Goal: Task Accomplishment & Management: Complete application form

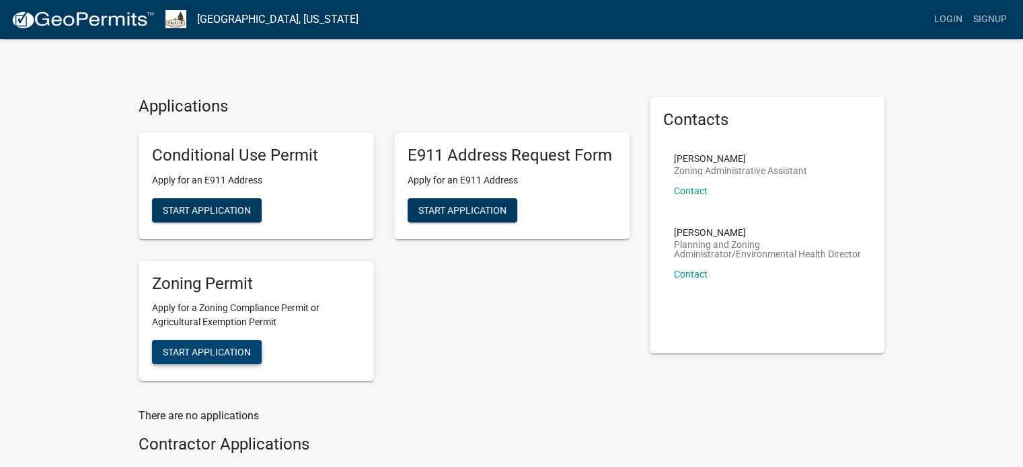
click at [210, 350] on span "Start Application" at bounding box center [207, 352] width 88 height 11
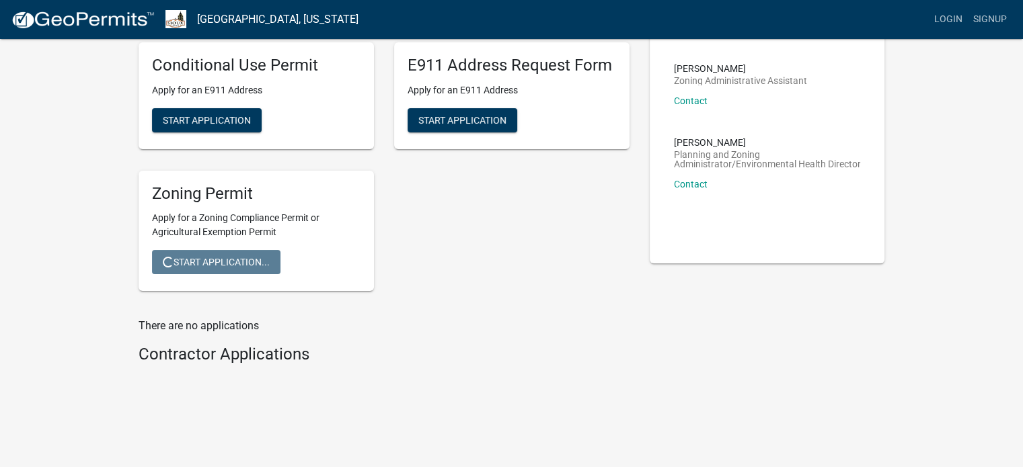
scroll to position [97, 0]
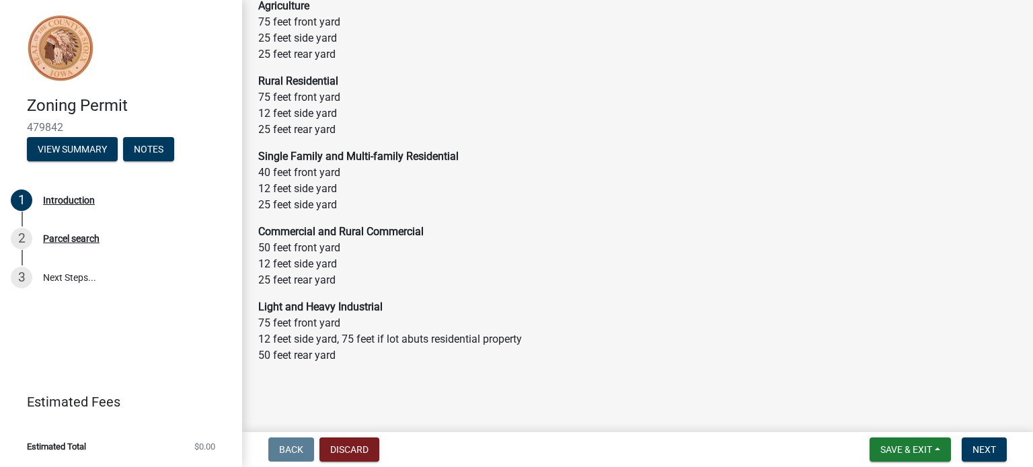
scroll to position [104, 0]
click at [992, 448] on span "Next" at bounding box center [984, 449] width 24 height 11
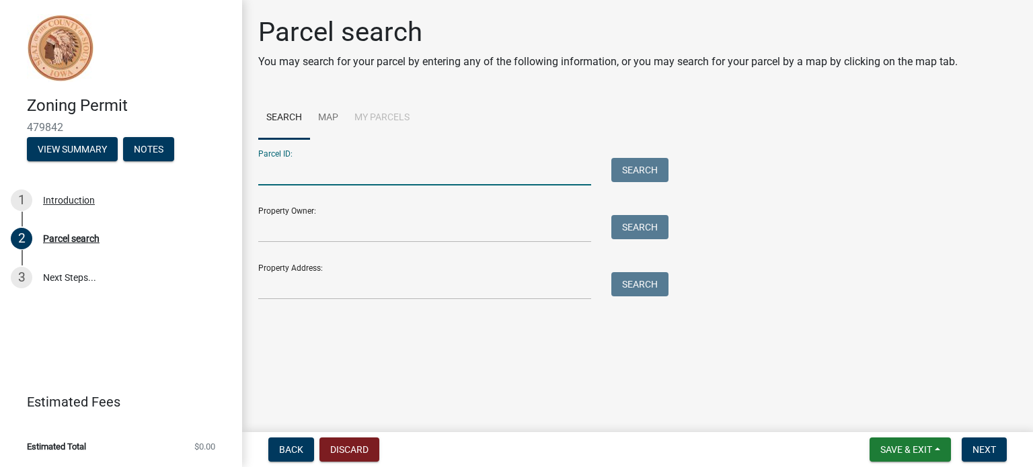
click at [276, 174] on input "Parcel ID:" at bounding box center [424, 172] width 333 height 28
click at [294, 174] on input "Parcel ID:" at bounding box center [424, 172] width 333 height 28
type input "TCM Properties"
click at [640, 167] on button "Search" at bounding box center [639, 170] width 57 height 24
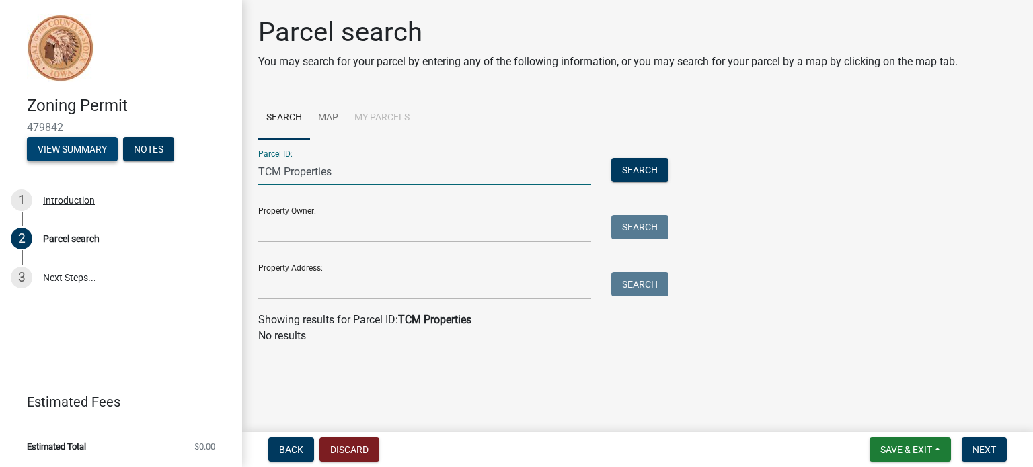
drag, startPoint x: 342, startPoint y: 171, endPoint x: 89, endPoint y: 144, distance: 254.9
click at [89, 144] on div "Zoning Permit 479842 View Summary Notes 1 Introduction 2 Parcel search 3 Next S…" at bounding box center [516, 233] width 1033 height 467
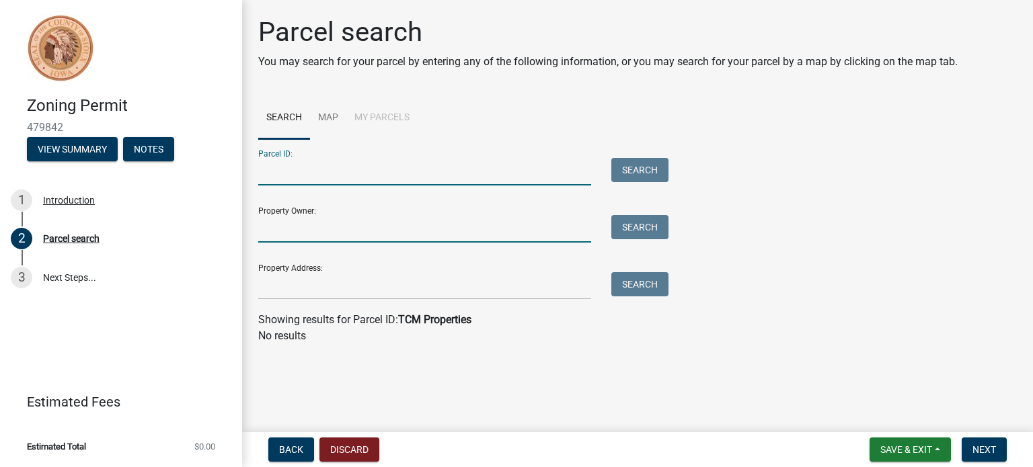
click at [269, 228] on input "Property Owner:" at bounding box center [424, 229] width 333 height 28
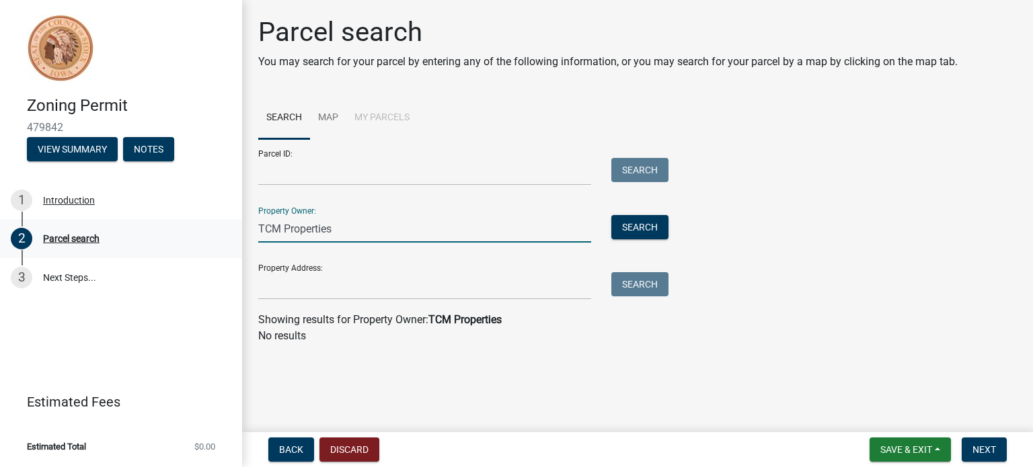
drag, startPoint x: 352, startPoint y: 233, endPoint x: 200, endPoint y: 227, distance: 152.1
click at [200, 227] on div "Zoning Permit 479842 View Summary Notes 1 Introduction 2 Parcel search 3 Next S…" at bounding box center [516, 233] width 1033 height 467
type input "[PERSON_NAME]"
click at [645, 226] on button "Search" at bounding box center [639, 227] width 57 height 24
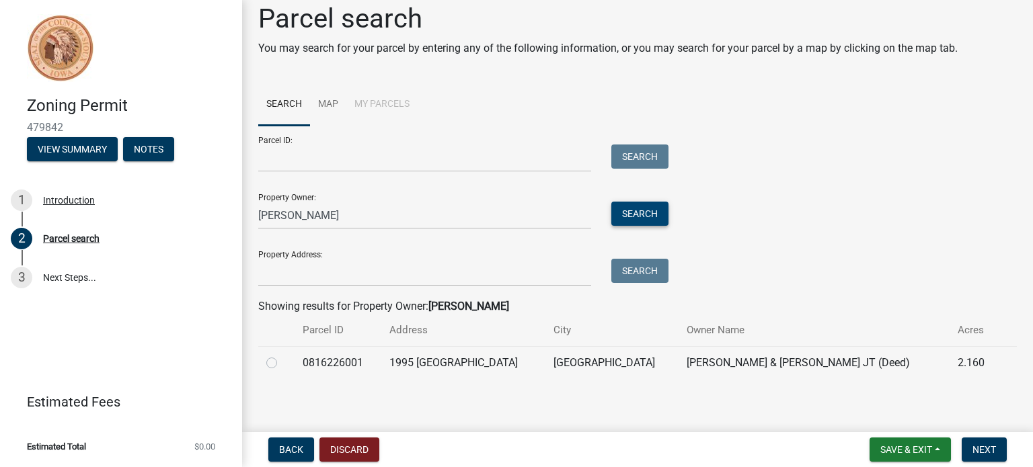
scroll to position [17, 0]
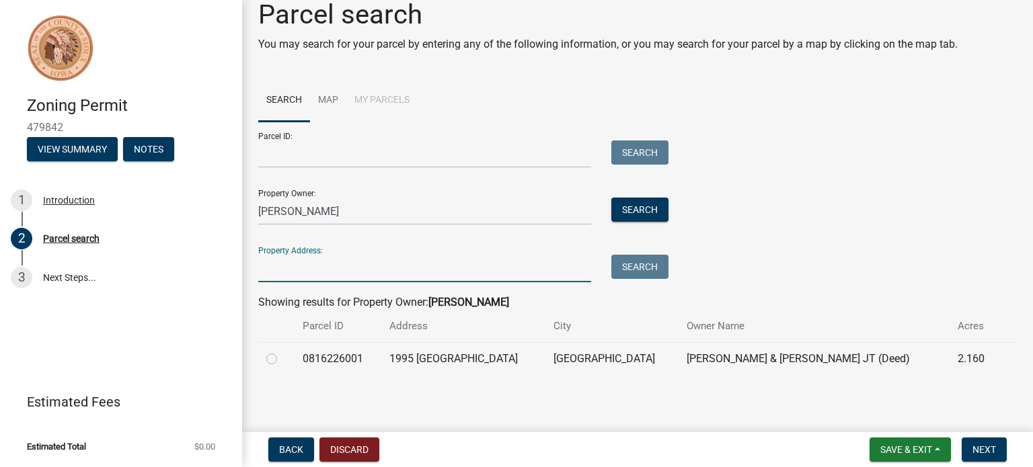
click at [288, 271] on input "Property Address:" at bounding box center [424, 269] width 333 height 28
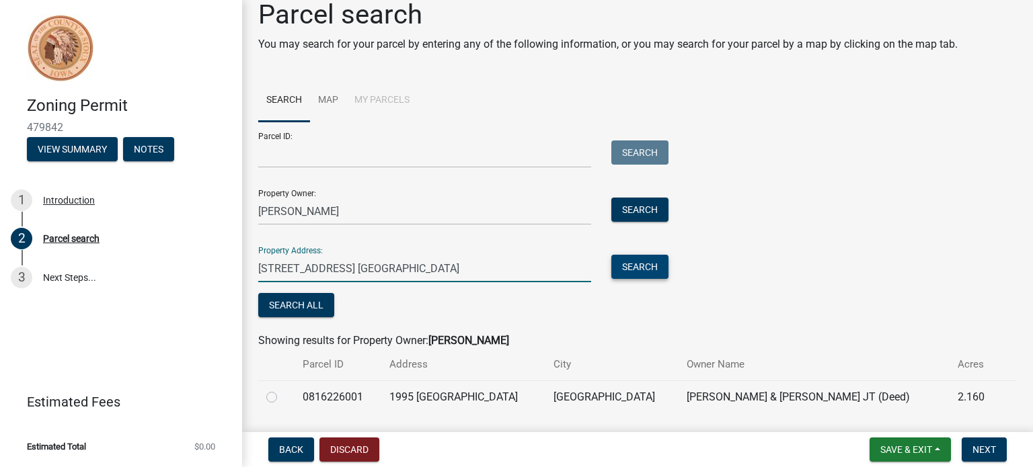
click at [645, 263] on button "Search" at bounding box center [639, 267] width 57 height 24
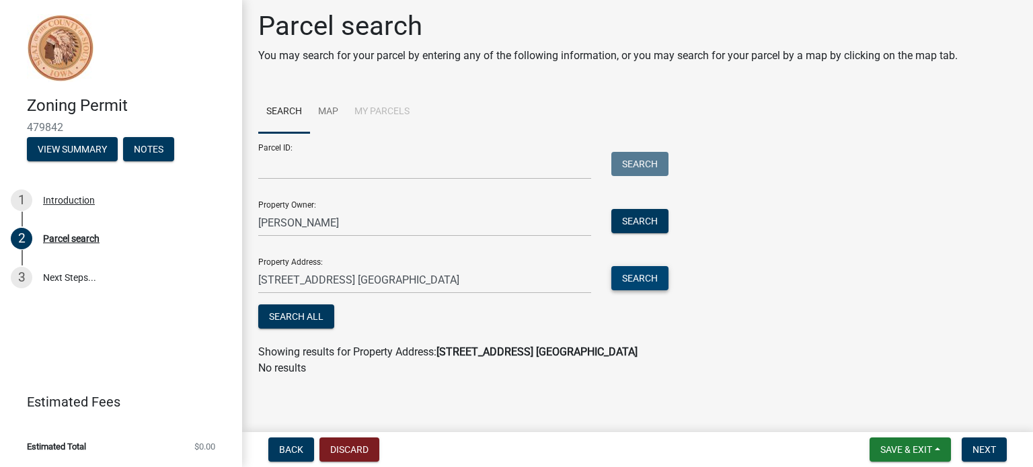
scroll to position [8, 0]
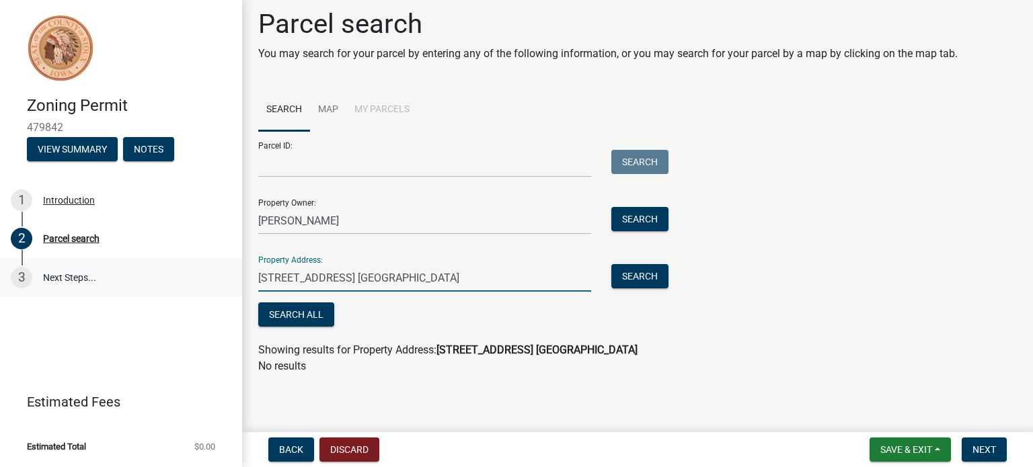
drag, startPoint x: 434, startPoint y: 277, endPoint x: 181, endPoint y: 265, distance: 253.1
click at [181, 265] on div "Zoning Permit 479842 View Summary Notes 1 Introduction 2 Parcel search 3 Next S…" at bounding box center [516, 233] width 1033 height 467
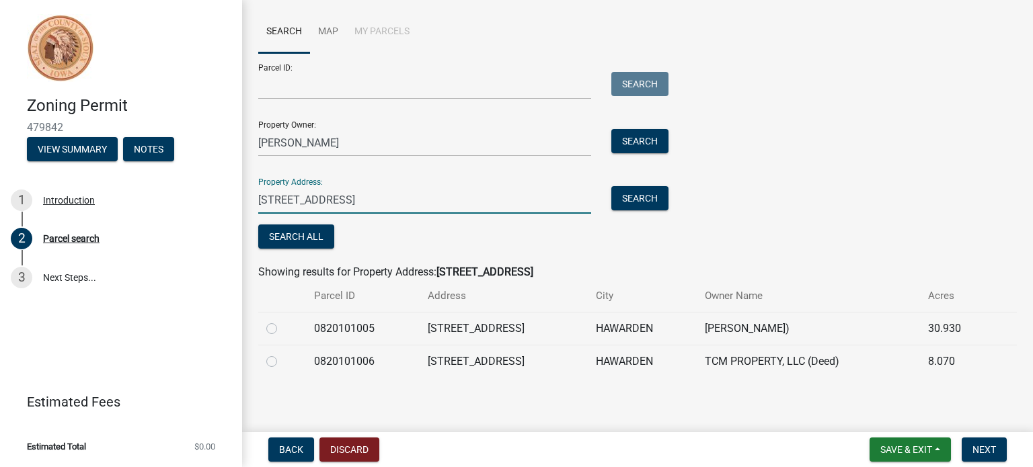
scroll to position [89, 0]
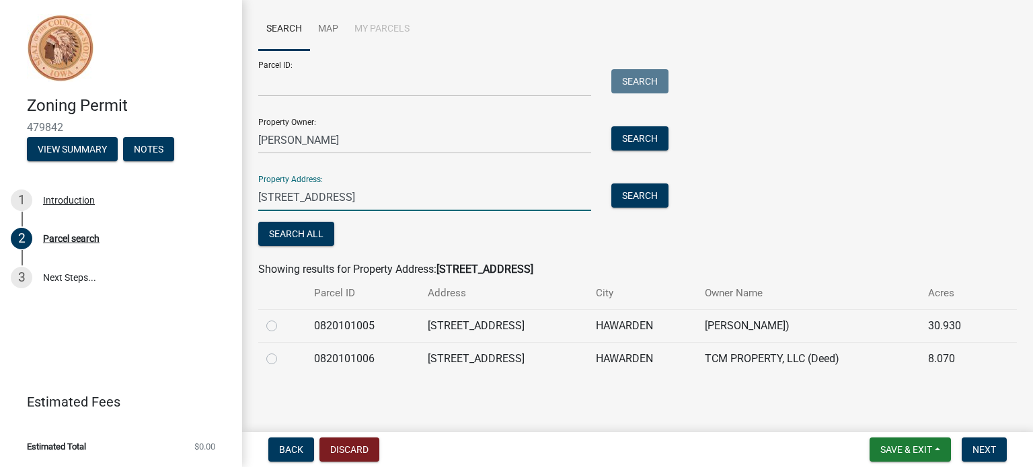
type input "[STREET_ADDRESS]"
click at [282, 351] on label at bounding box center [282, 351] width 0 height 0
click at [282, 358] on input "radio" at bounding box center [286, 355] width 9 height 9
radio input "true"
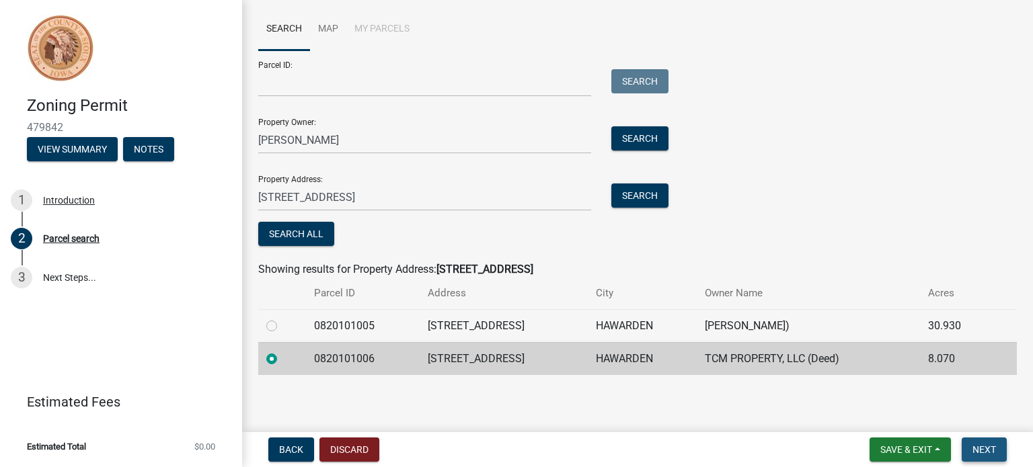
click at [983, 444] on span "Next" at bounding box center [984, 449] width 24 height 11
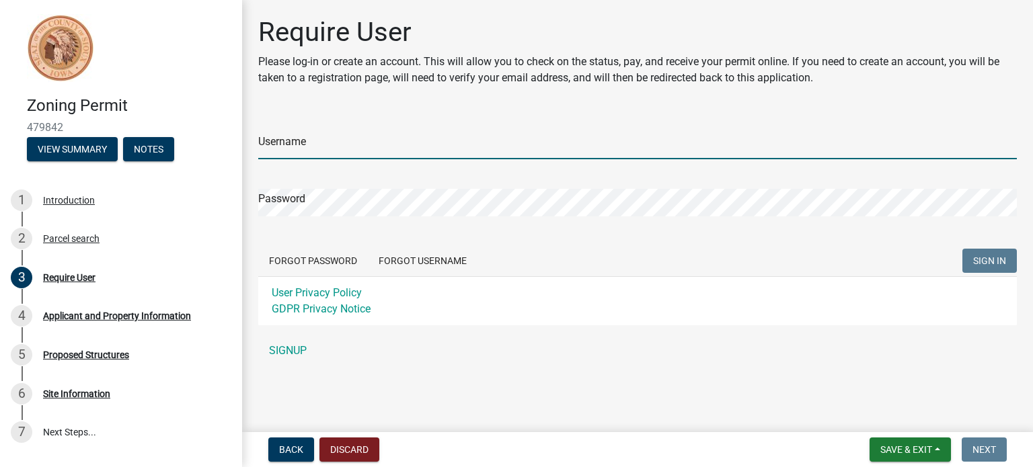
type input "TMaassen1"
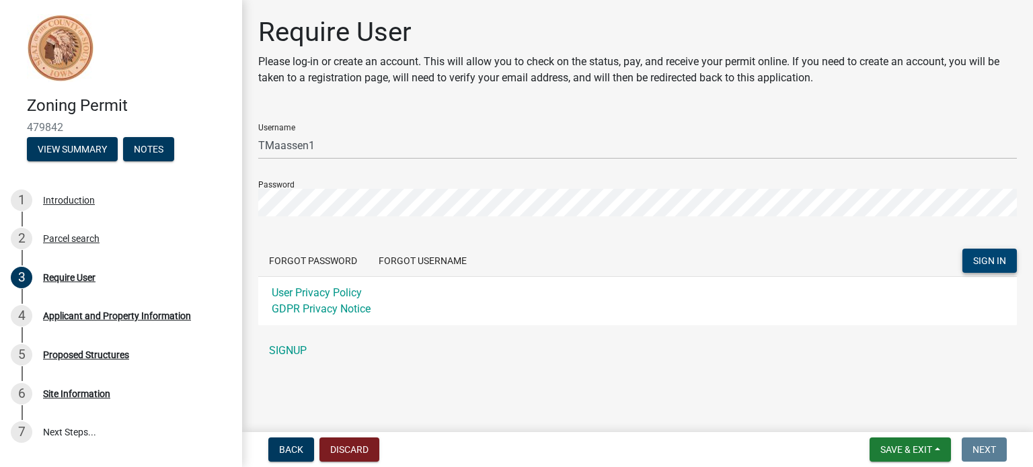
click at [992, 257] on span "SIGN IN" at bounding box center [989, 260] width 33 height 11
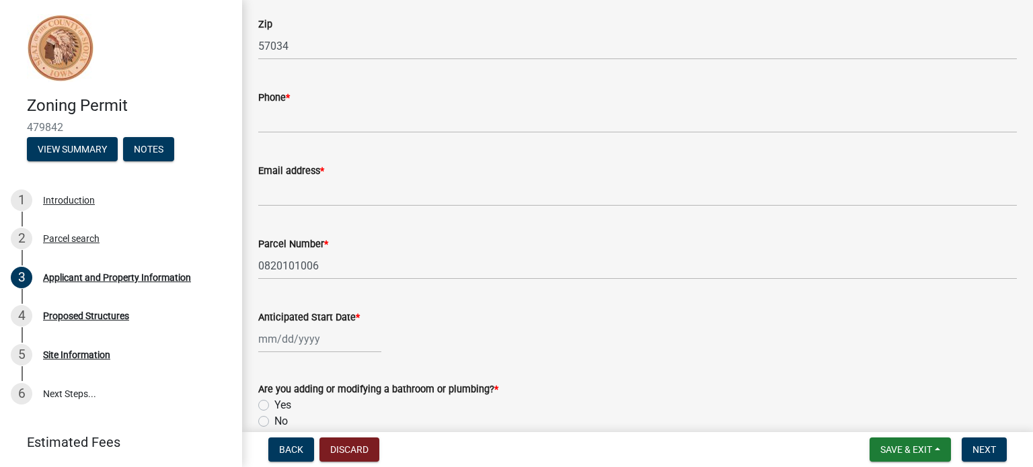
scroll to position [403, 0]
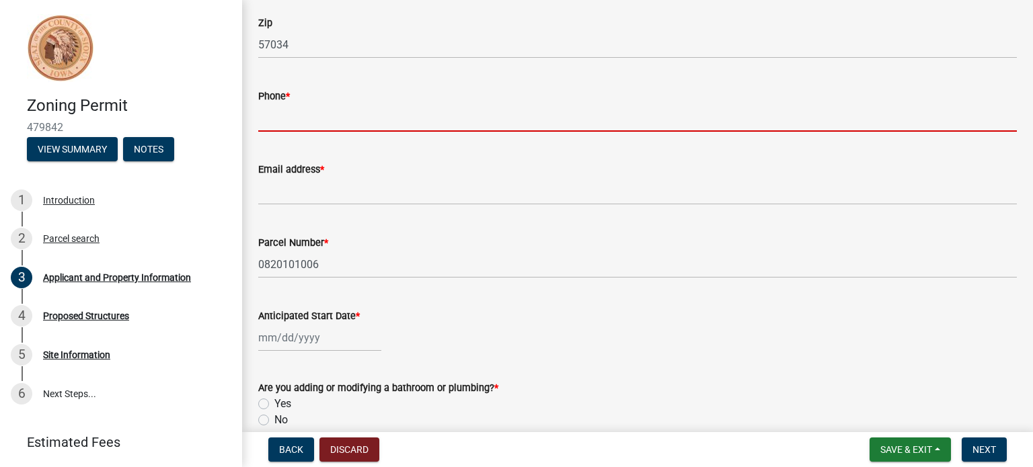
drag, startPoint x: 265, startPoint y: 115, endPoint x: 414, endPoint y: 130, distance: 150.0
click at [265, 115] on input "Phone *" at bounding box center [637, 118] width 758 height 28
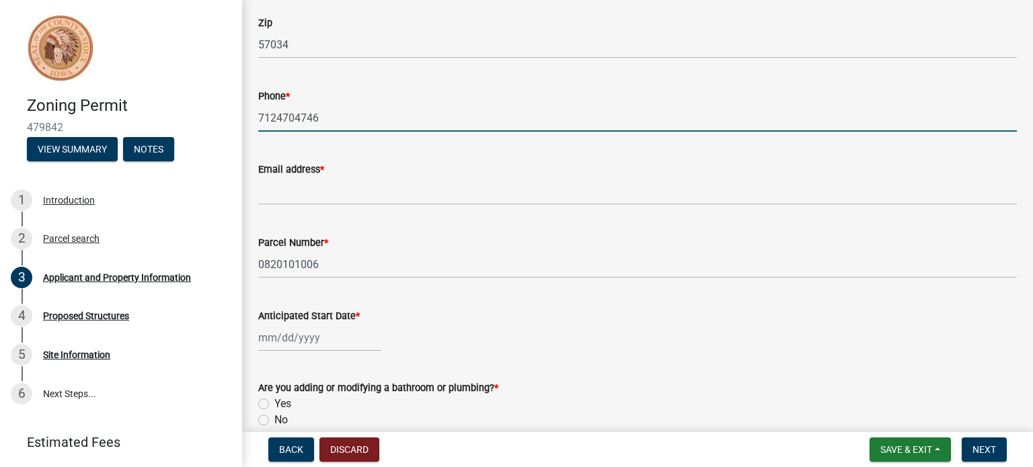
type input "7124704746"
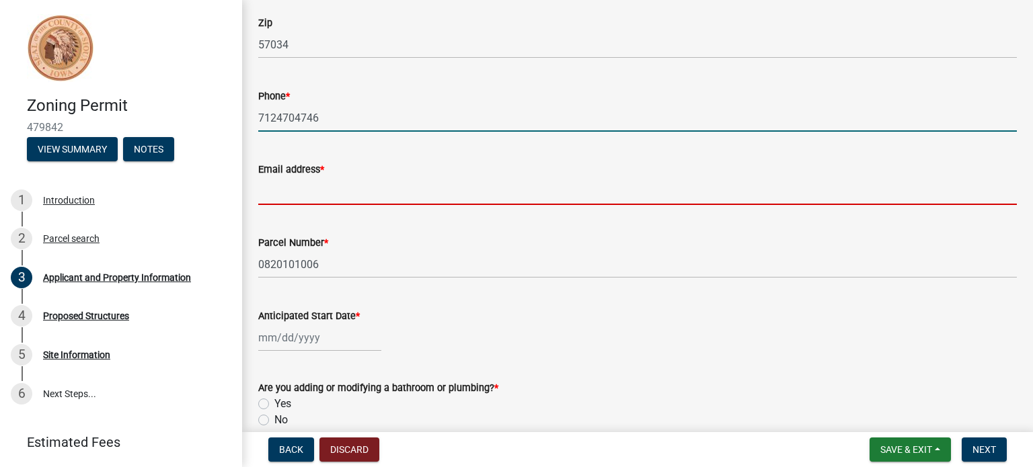
drag, startPoint x: 261, startPoint y: 192, endPoint x: 325, endPoint y: 192, distance: 63.9
click at [261, 192] on input "Email address *" at bounding box center [637, 191] width 758 height 28
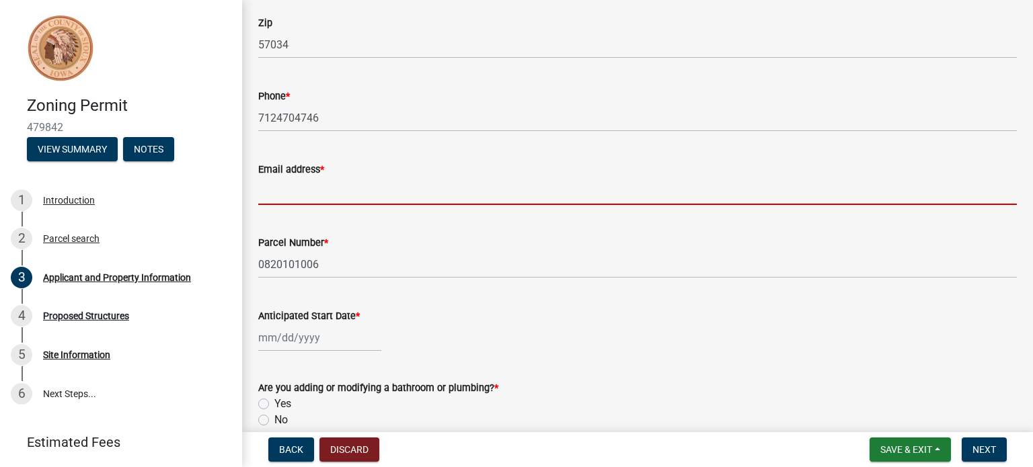
type input "[EMAIL_ADDRESS][DOMAIN_NAME]"
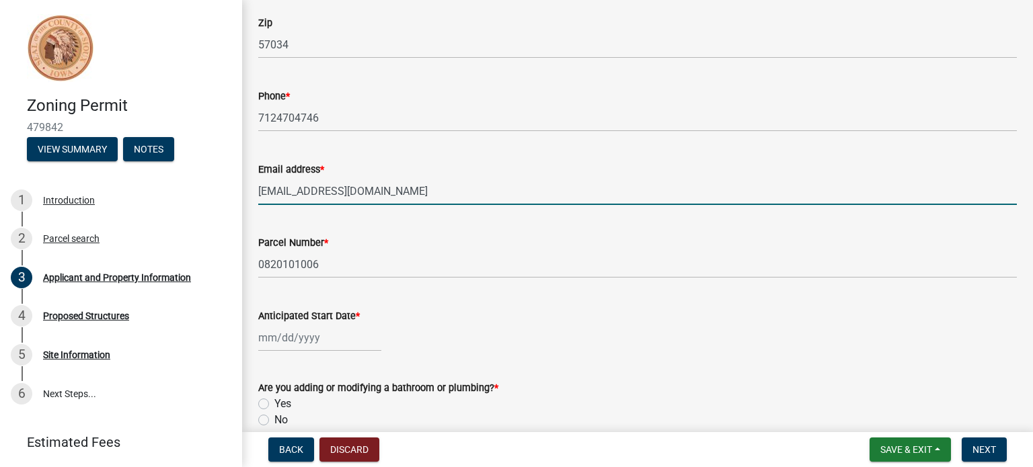
select select "9"
select select "2025"
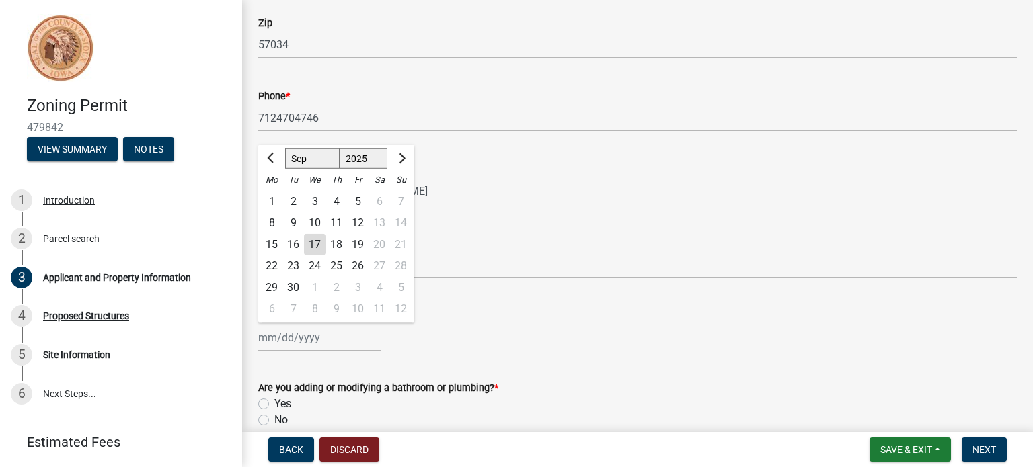
click at [270, 340] on div "[PERSON_NAME] Feb Mar Apr [PERSON_NAME][DATE] Oct Nov [DATE] 1526 1527 1528 152…" at bounding box center [319, 338] width 123 height 28
click at [403, 156] on span "Next month" at bounding box center [400, 158] width 10 height 10
select select "10"
click at [315, 198] on div "1" at bounding box center [315, 202] width 22 height 22
type input "[DATE]"
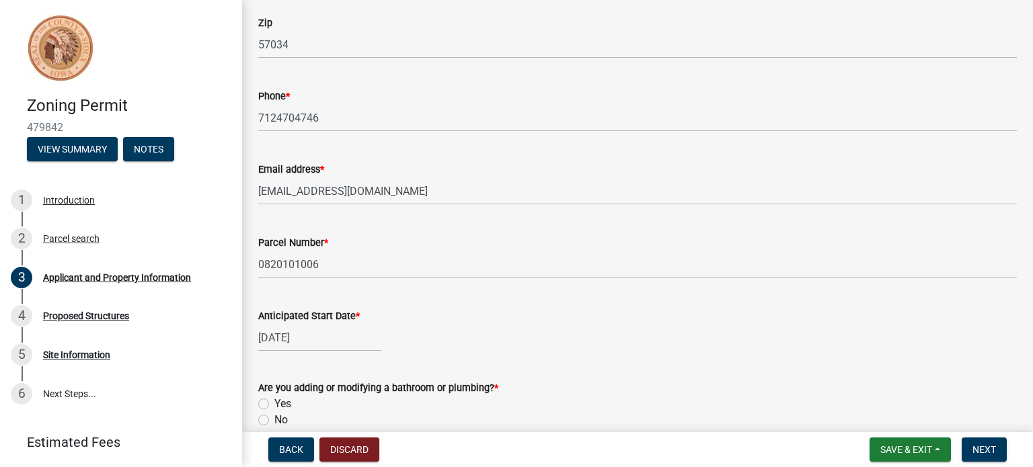
scroll to position [471, 0]
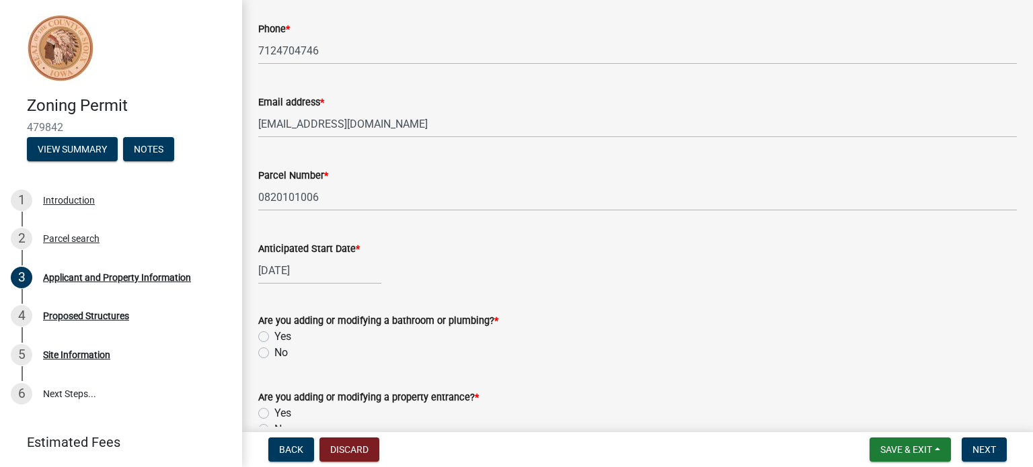
click at [274, 335] on label "Yes" at bounding box center [282, 337] width 17 height 16
click at [274, 335] on input "Yes" at bounding box center [278, 333] width 9 height 9
radio input "true"
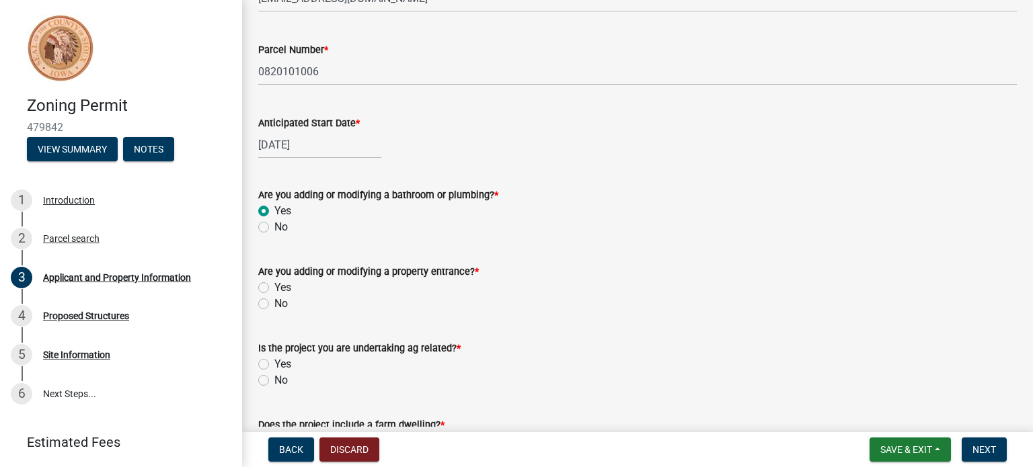
scroll to position [605, 0]
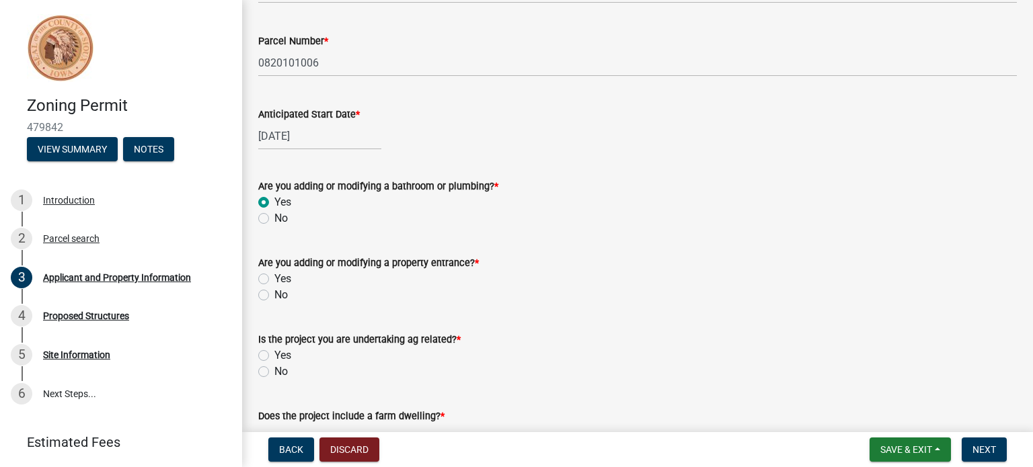
click at [274, 276] on label "Yes" at bounding box center [282, 279] width 17 height 16
click at [274, 276] on input "Yes" at bounding box center [278, 275] width 9 height 9
radio input "true"
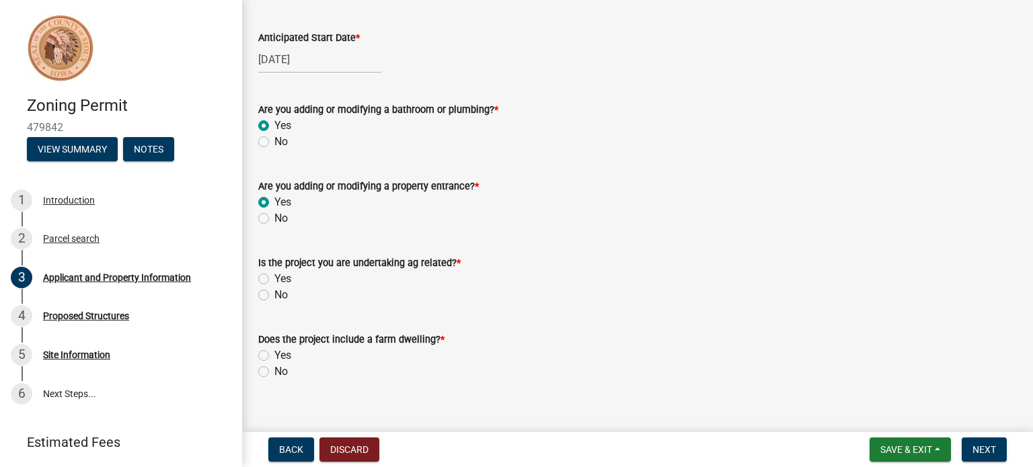
scroll to position [699, 0]
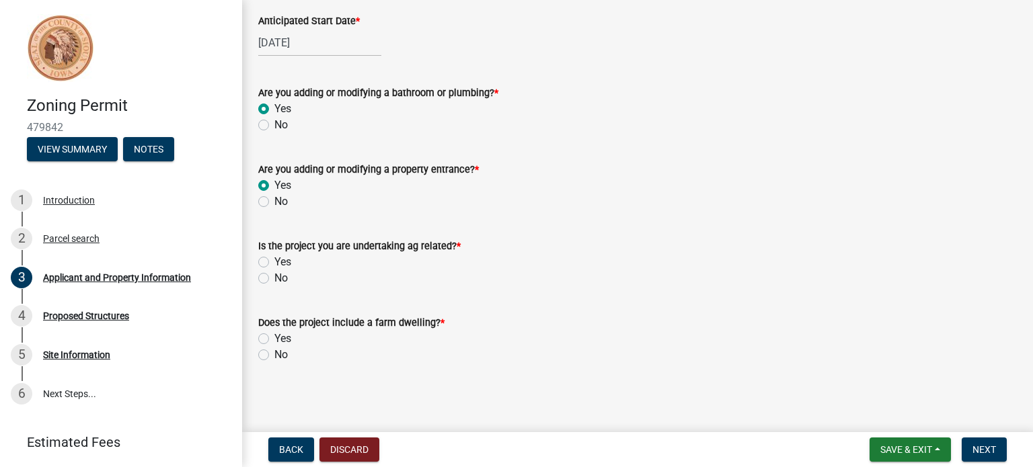
click at [274, 354] on label "No" at bounding box center [280, 355] width 13 height 16
click at [274, 354] on input "No" at bounding box center [278, 351] width 9 height 9
radio input "true"
click at [274, 276] on label "No" at bounding box center [280, 278] width 13 height 16
click at [274, 276] on input "No" at bounding box center [278, 274] width 9 height 9
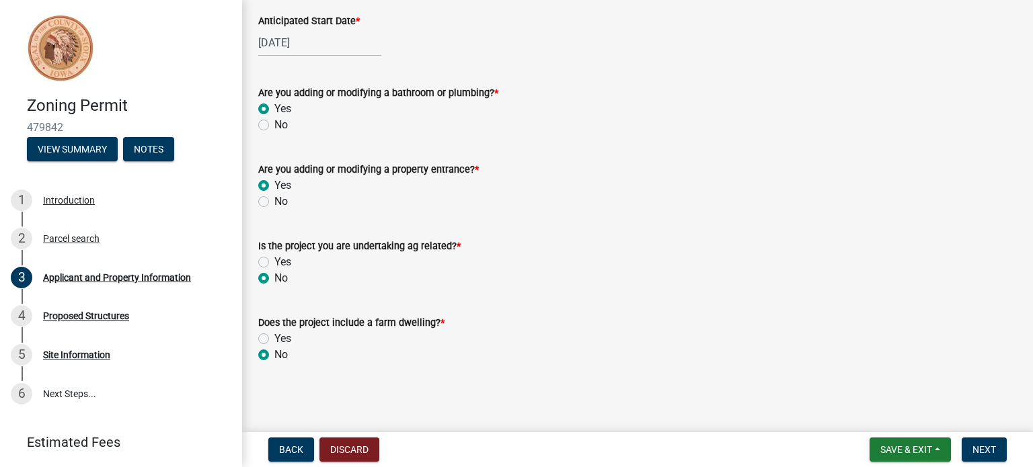
radio input "true"
click at [981, 450] on span "Next" at bounding box center [984, 449] width 24 height 11
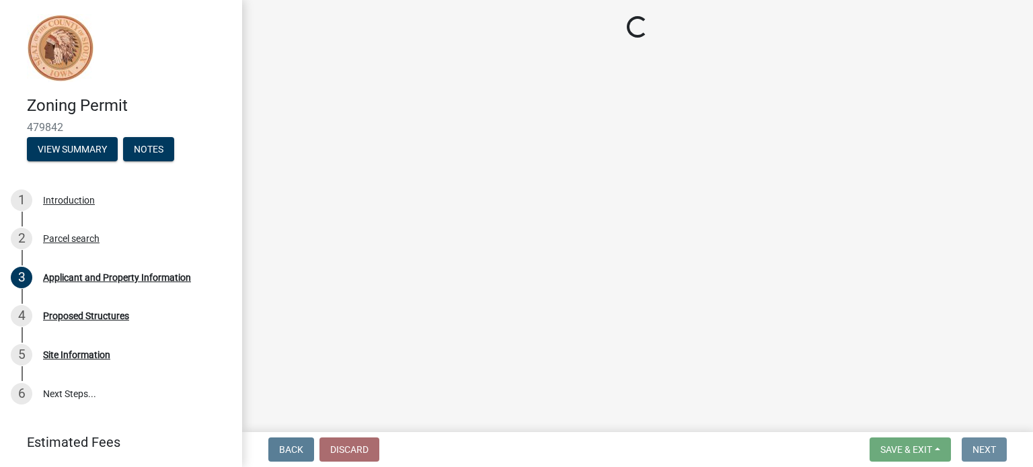
scroll to position [0, 0]
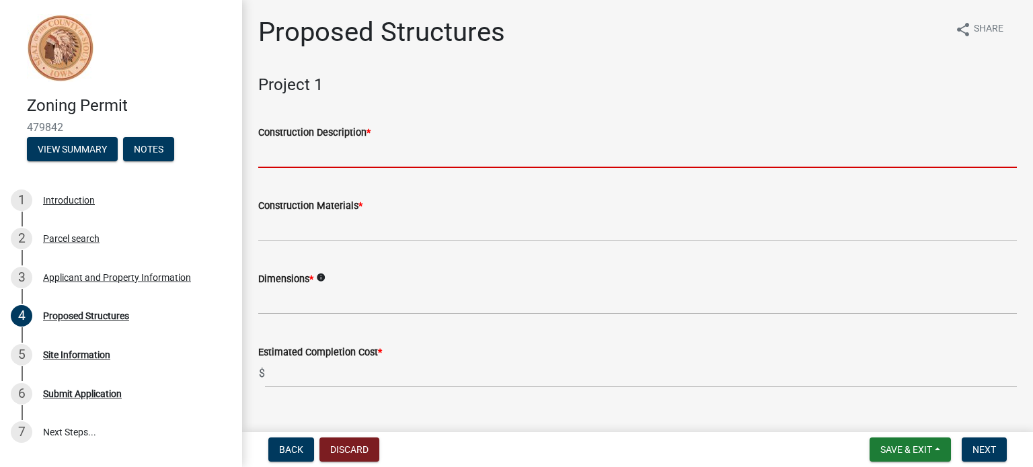
click at [284, 155] on input "Construction Description *" at bounding box center [637, 155] width 758 height 28
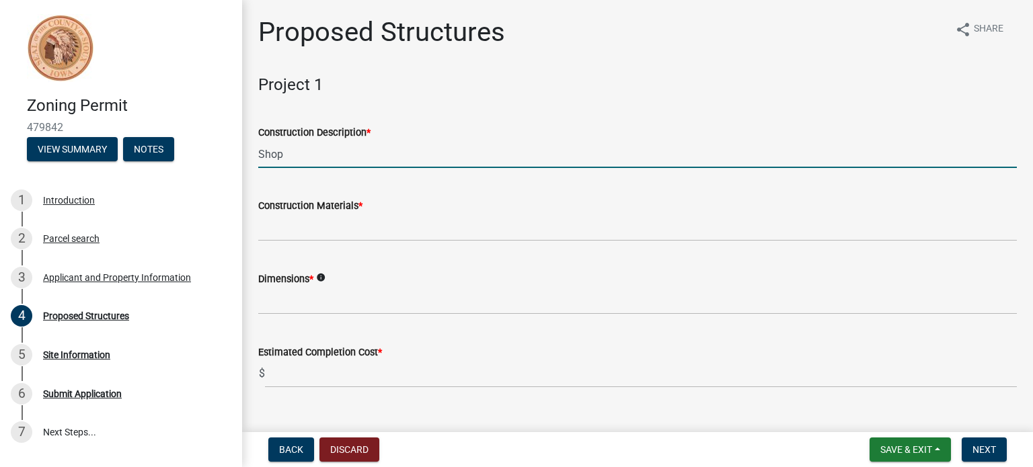
type input "Shop"
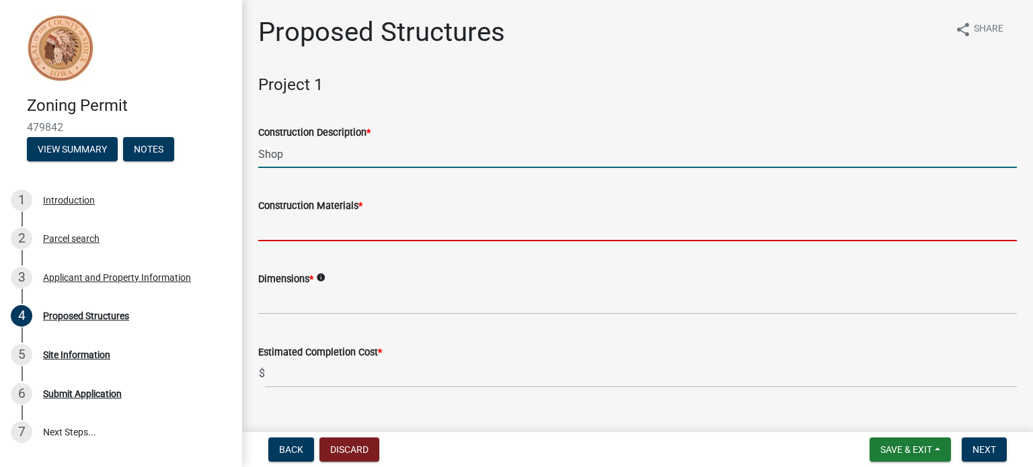
click at [272, 229] on input "Construction Materials *" at bounding box center [637, 228] width 758 height 28
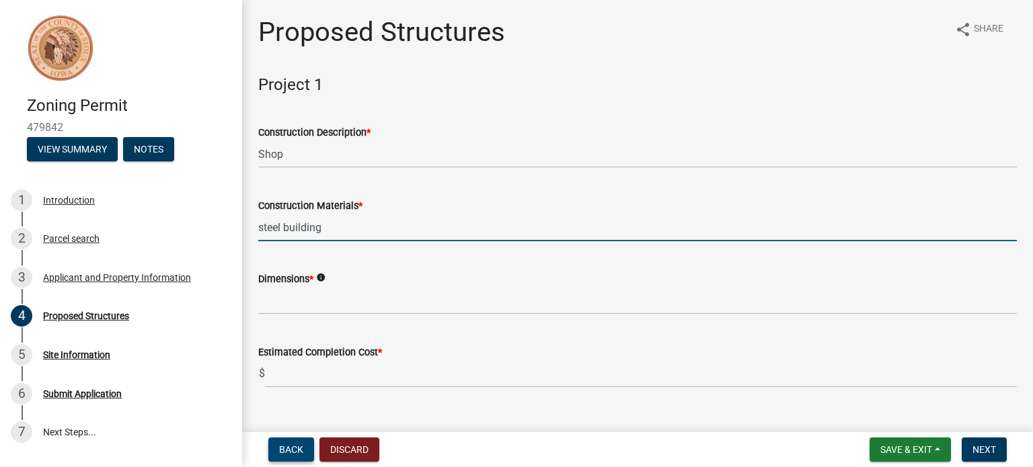
type input "steel building"
click at [292, 444] on span "Back" at bounding box center [291, 449] width 24 height 11
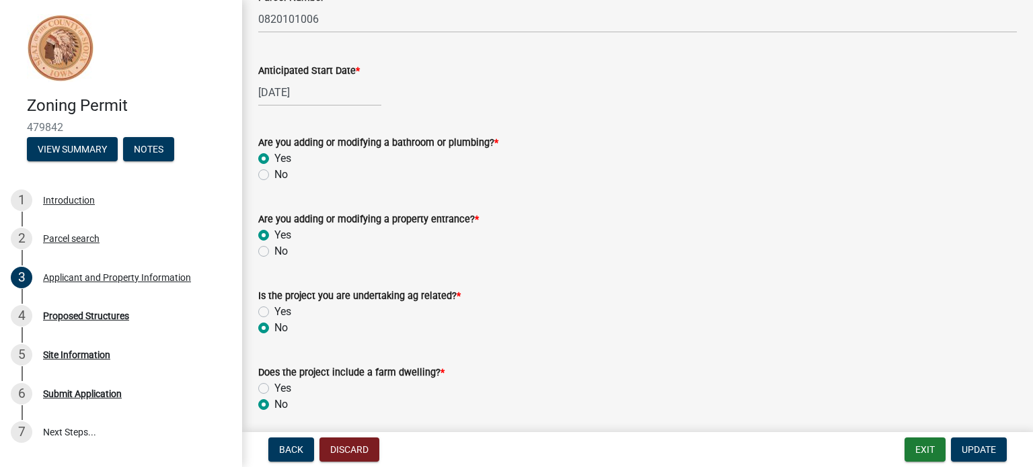
scroll to position [699, 0]
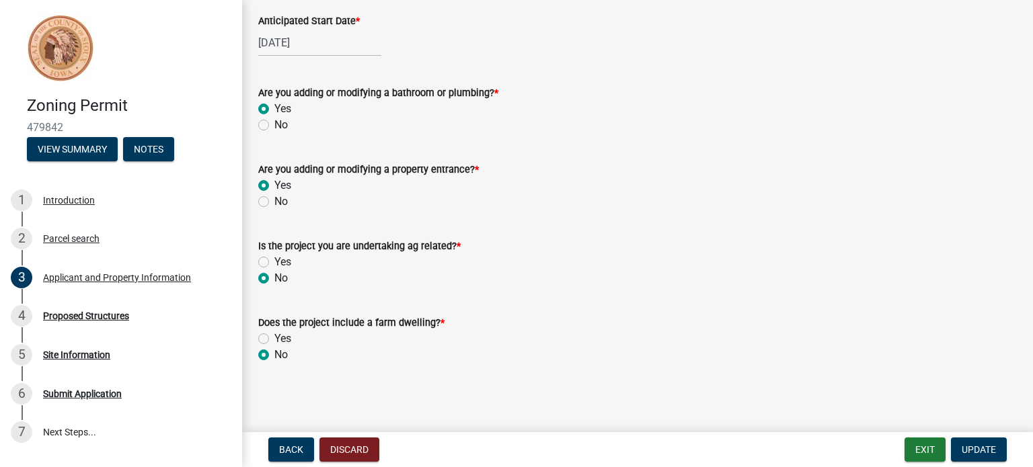
click at [274, 261] on label "Yes" at bounding box center [282, 262] width 17 height 16
click at [274, 261] on input "Yes" at bounding box center [278, 258] width 9 height 9
radio input "true"
click at [988, 449] on span "Update" at bounding box center [978, 449] width 34 height 11
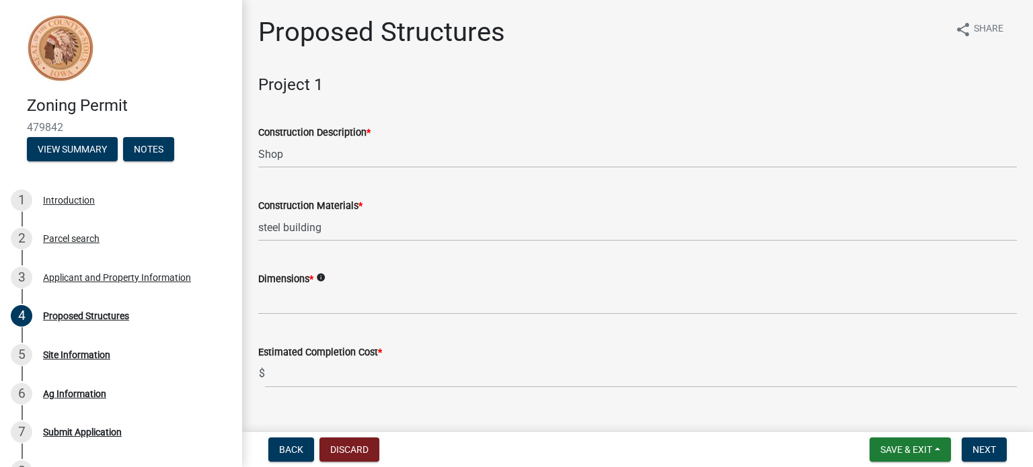
scroll to position [67, 0]
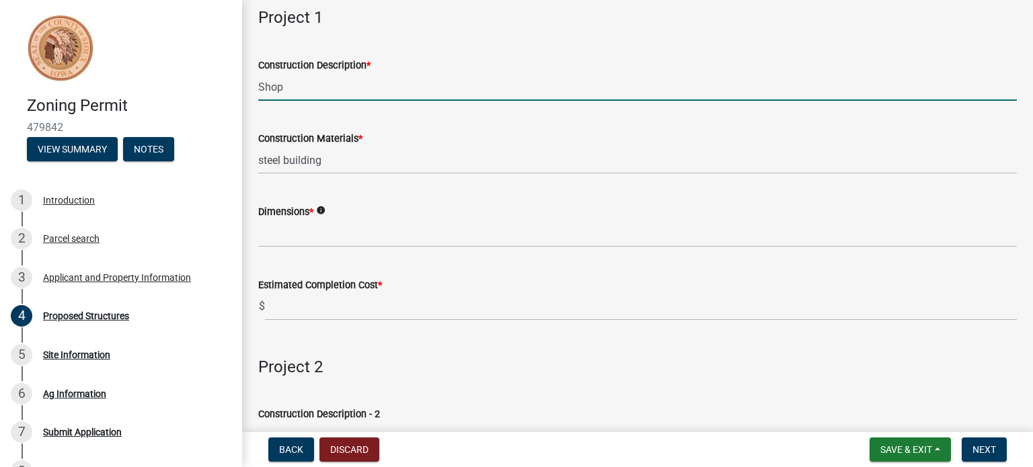
click at [323, 92] on input "Shop" at bounding box center [637, 87] width 758 height 28
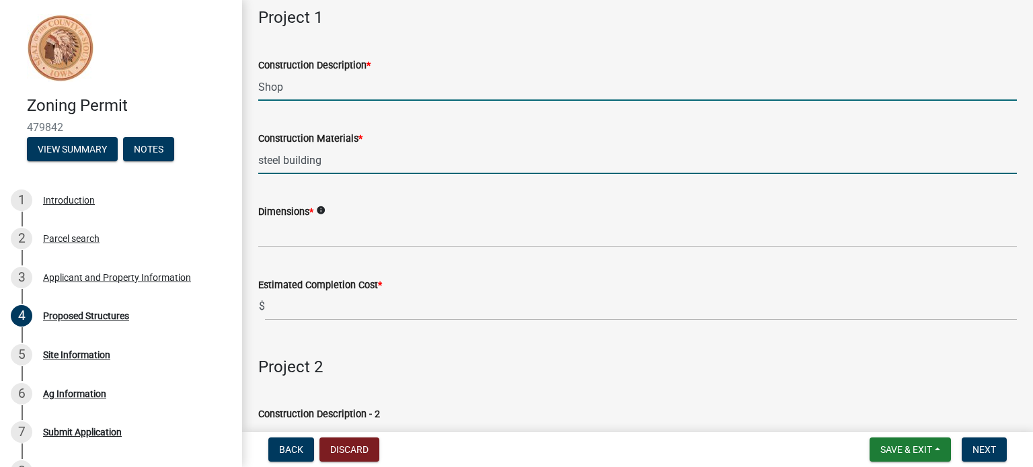
click at [332, 163] on input "steel building" at bounding box center [637, 161] width 758 height 28
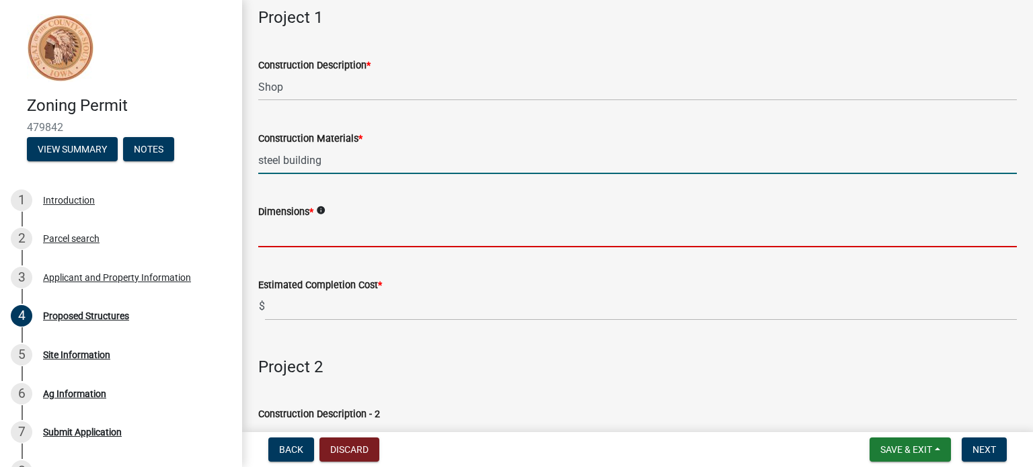
click at [264, 237] on input "Dimensions *" at bounding box center [637, 234] width 758 height 28
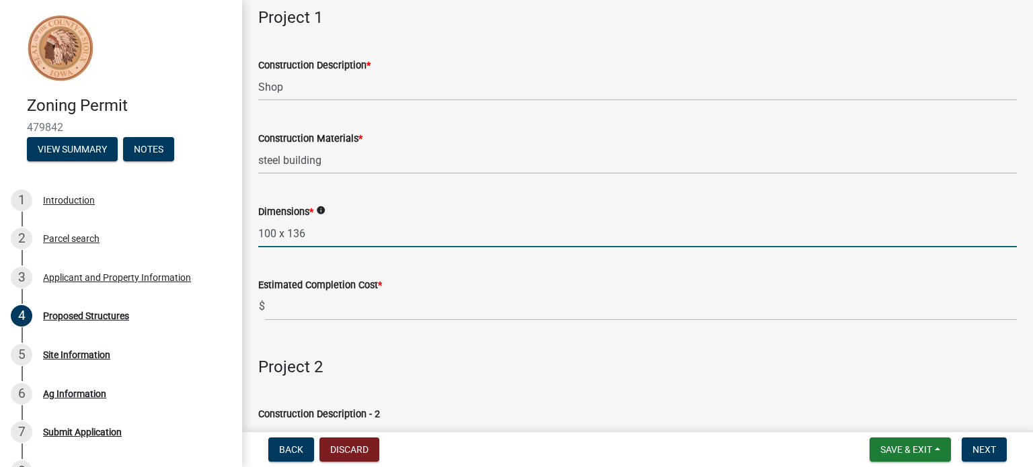
type input "100 x 136"
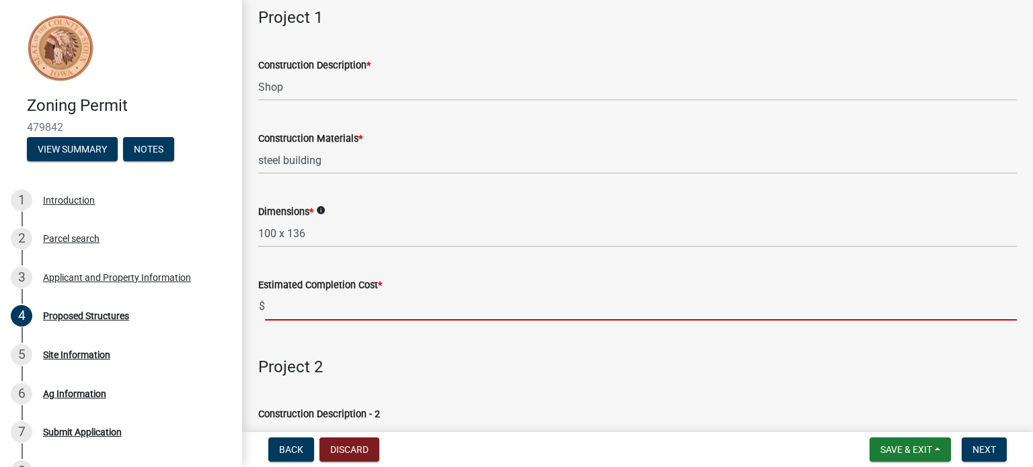
click at [285, 306] on input "text" at bounding box center [641, 307] width 752 height 28
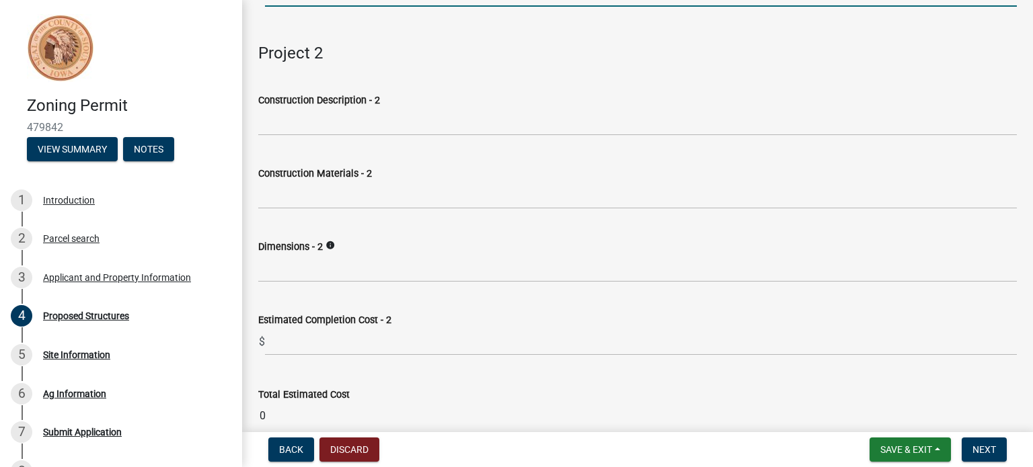
scroll to position [448, 0]
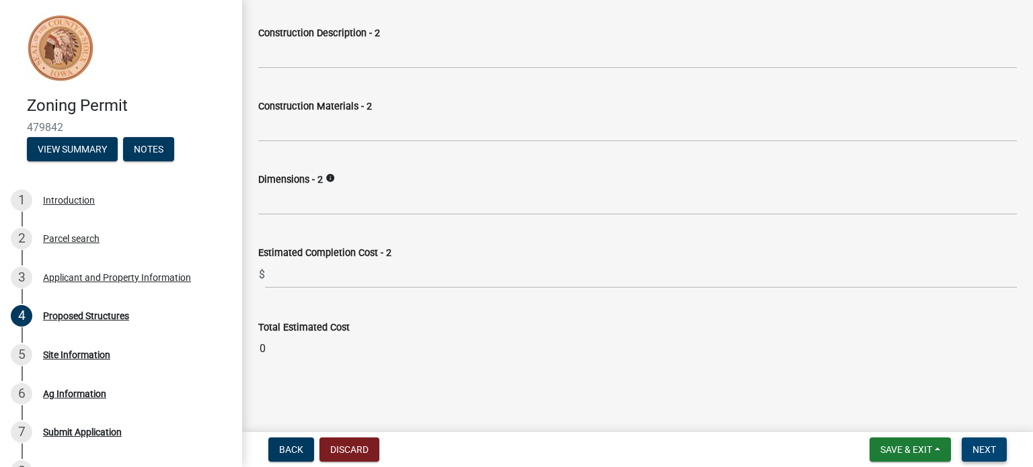
type input "800000"
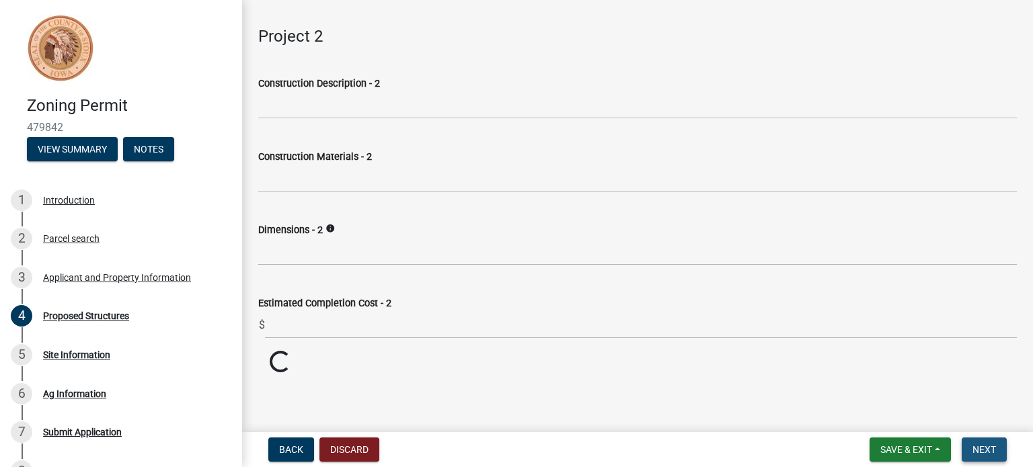
click at [986, 446] on span "Next" at bounding box center [984, 449] width 24 height 11
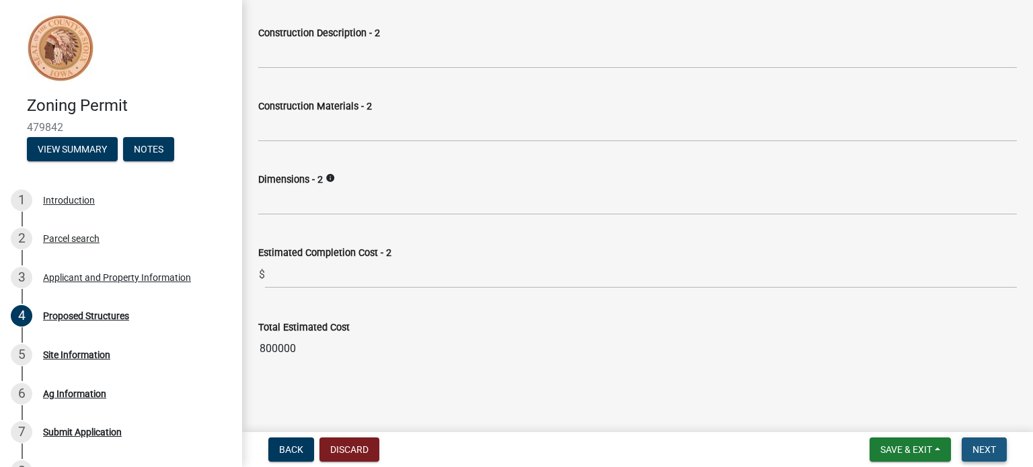
click at [989, 448] on span "Next" at bounding box center [984, 449] width 24 height 11
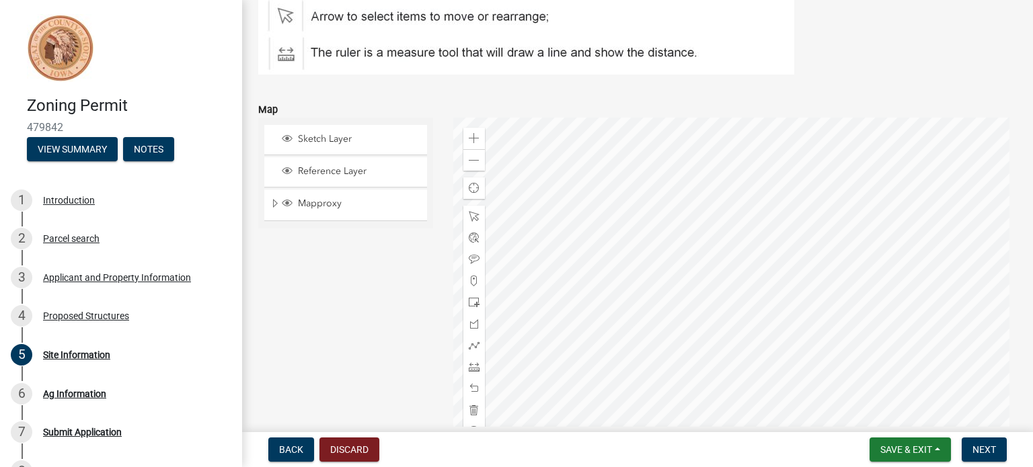
scroll to position [269, 0]
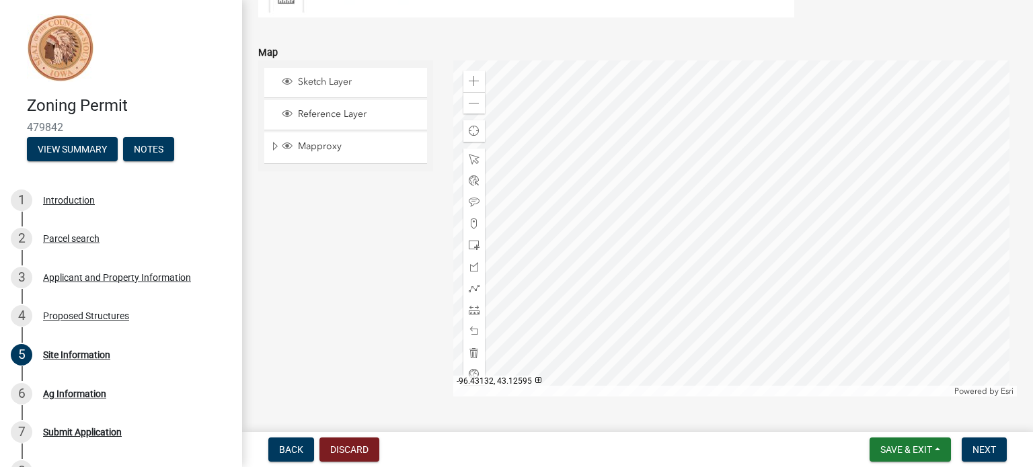
click at [728, 175] on div at bounding box center [735, 229] width 564 height 336
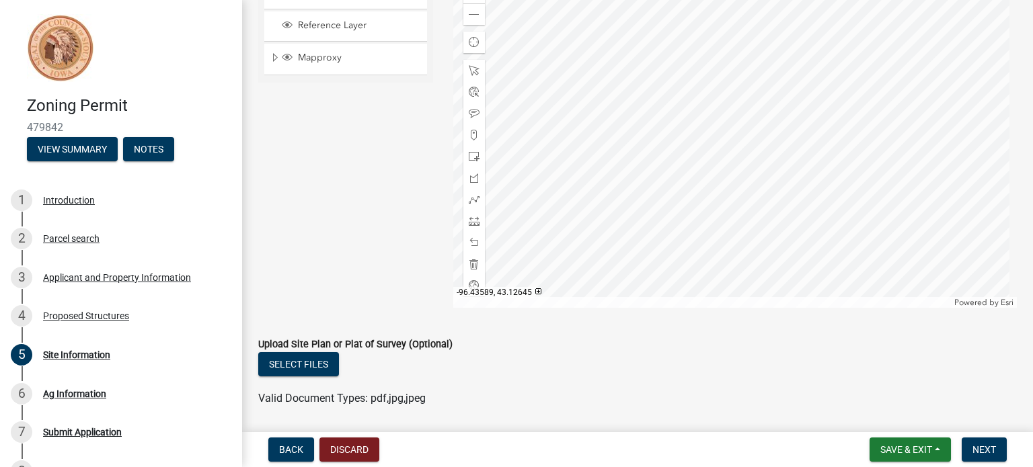
scroll to position [334, 0]
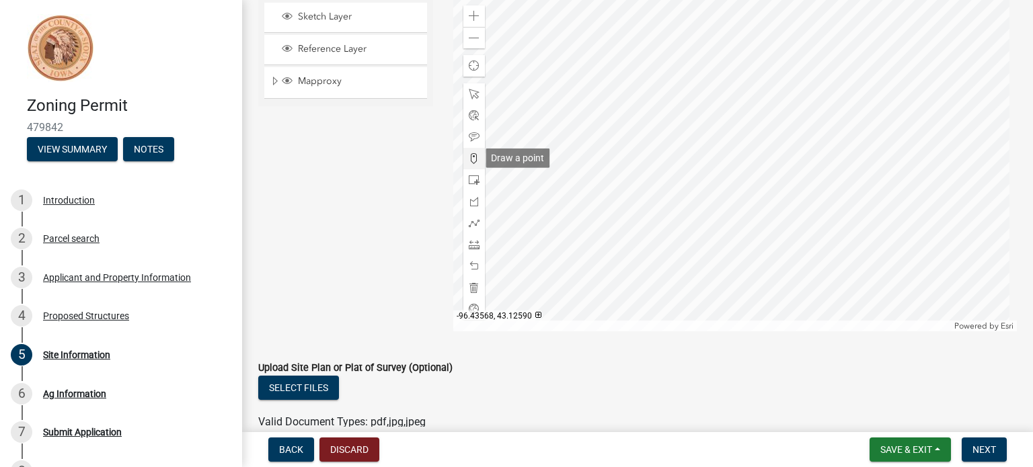
click at [469, 153] on span at bounding box center [474, 158] width 11 height 11
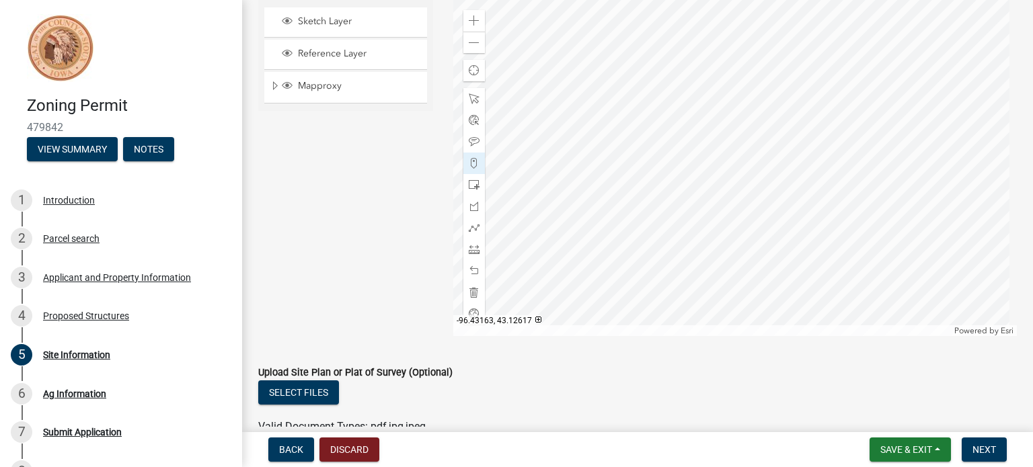
click at [791, 58] on div at bounding box center [735, 168] width 564 height 336
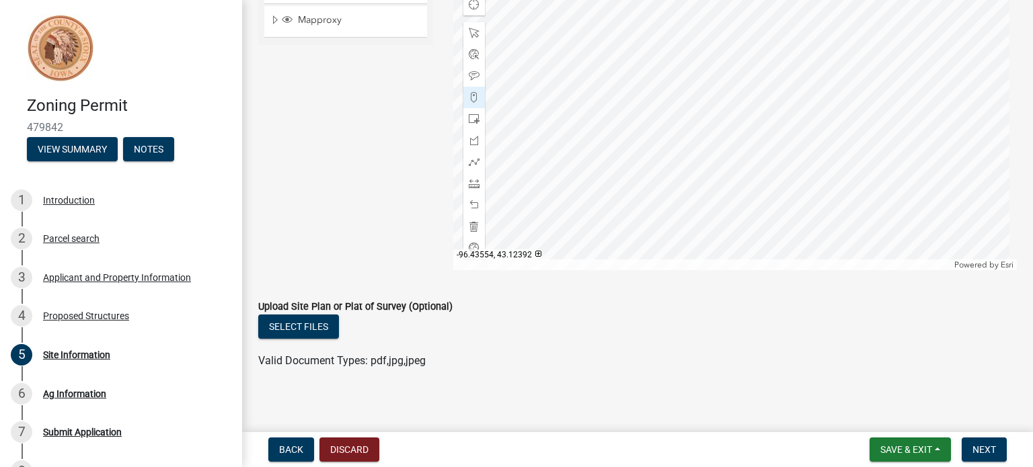
scroll to position [401, 0]
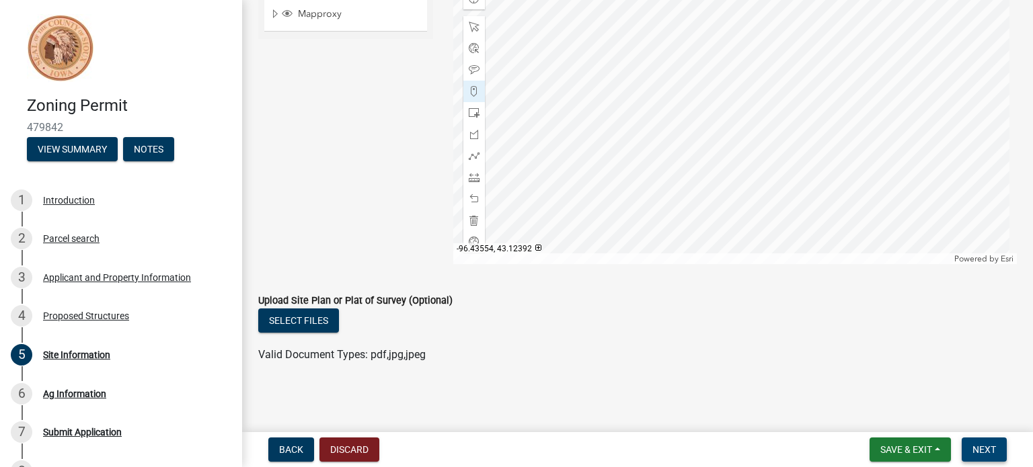
click at [980, 444] on span "Next" at bounding box center [984, 449] width 24 height 11
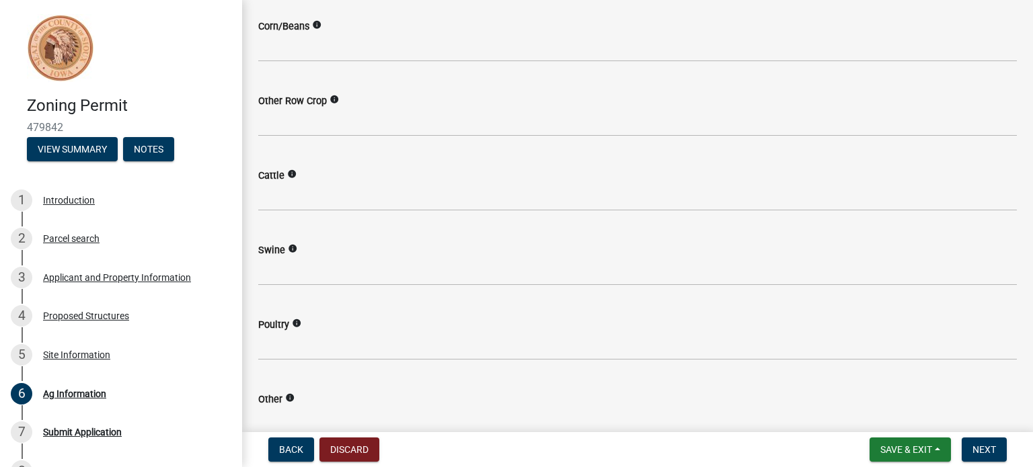
scroll to position [178, 0]
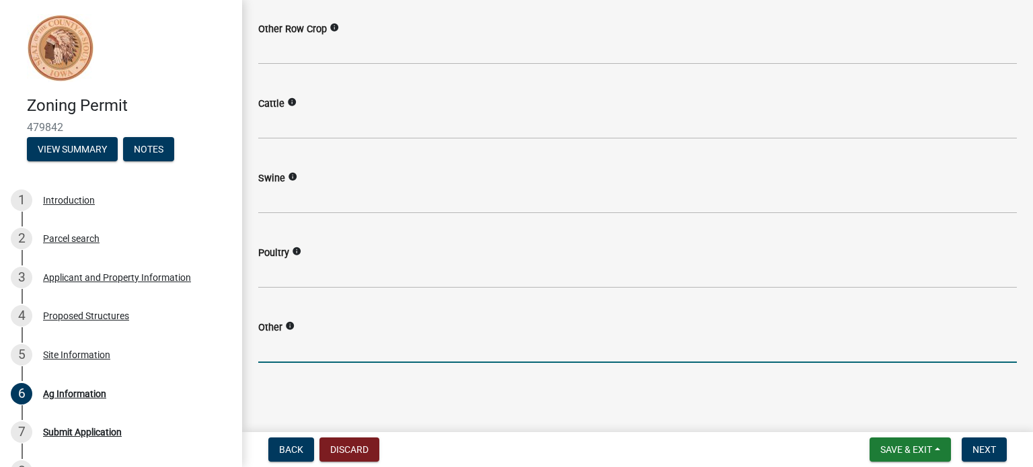
click at [272, 347] on input "text" at bounding box center [637, 349] width 758 height 28
type input "0"
click at [983, 448] on span "Next" at bounding box center [984, 449] width 24 height 11
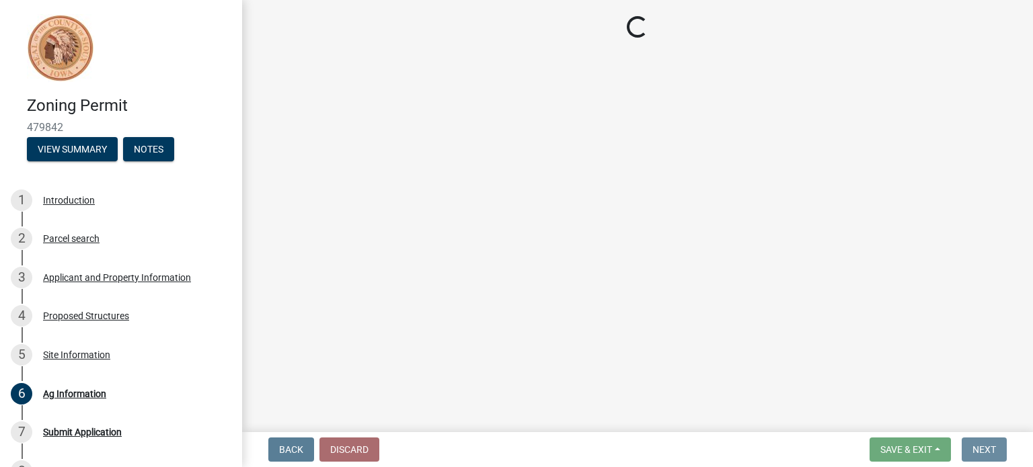
scroll to position [0, 0]
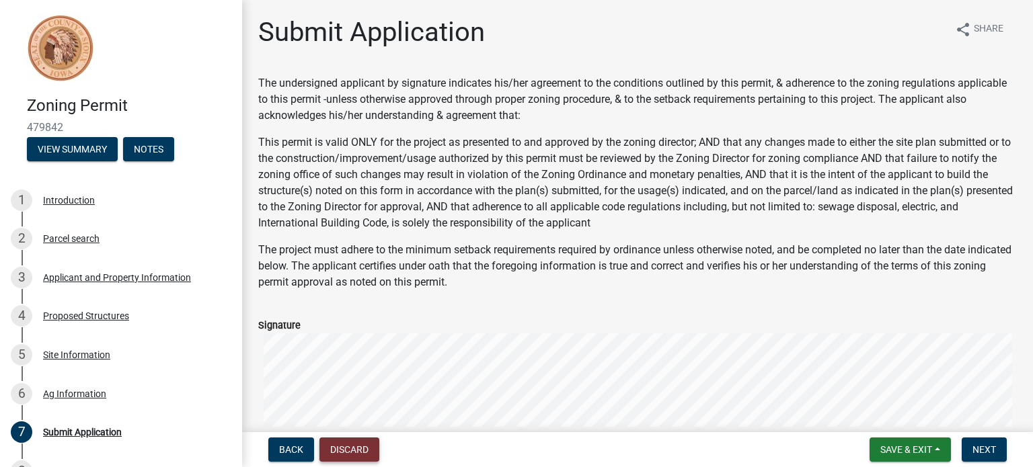
click at [352, 444] on button "Discard" at bounding box center [349, 450] width 60 height 24
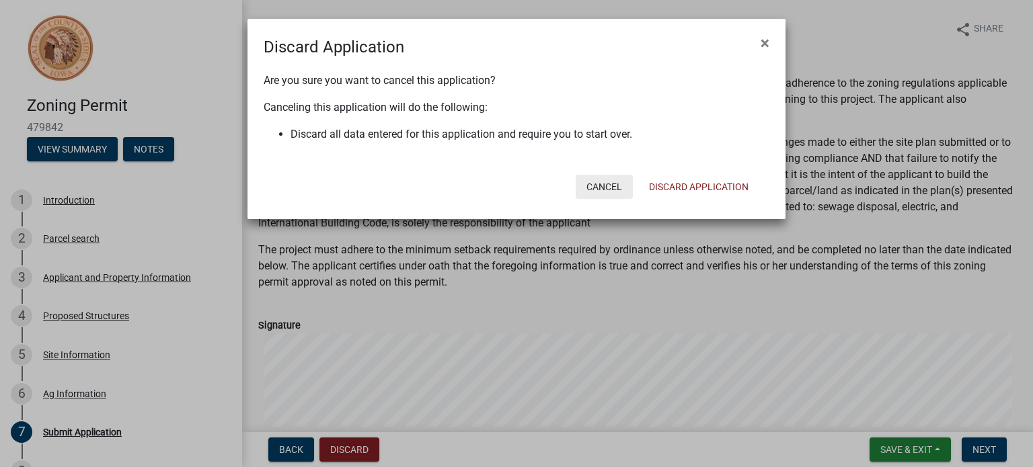
click at [604, 186] on button "Cancel" at bounding box center [603, 187] width 57 height 24
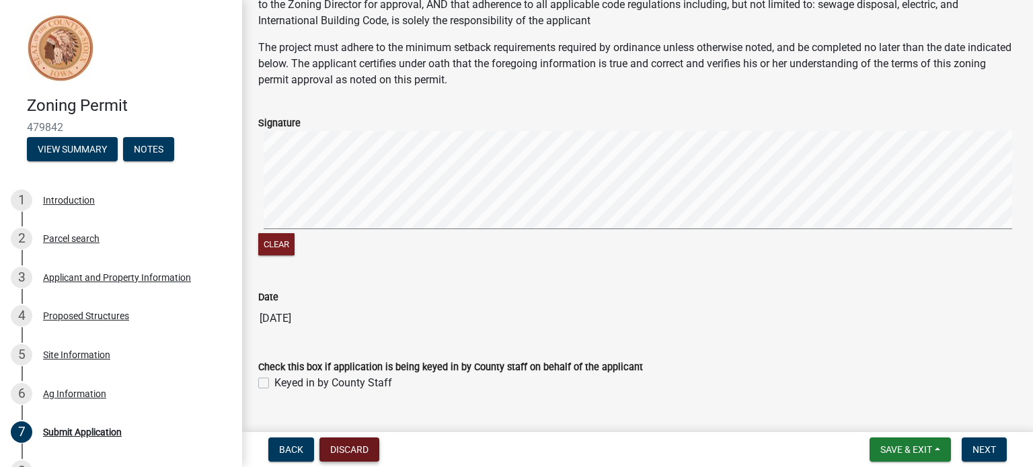
scroll to position [231, 0]
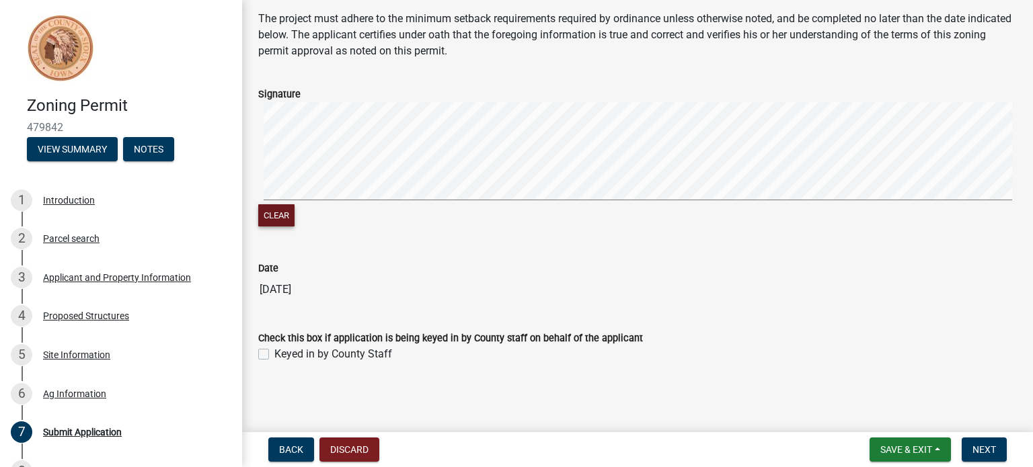
click at [287, 213] on button "Clear" at bounding box center [276, 215] width 36 height 22
click at [296, 210] on div "Clear" at bounding box center [637, 165] width 758 height 127
click at [402, 73] on form "Signature Clear" at bounding box center [637, 149] width 758 height 159
click at [902, 444] on span "Save & Exit" at bounding box center [906, 449] width 52 height 11
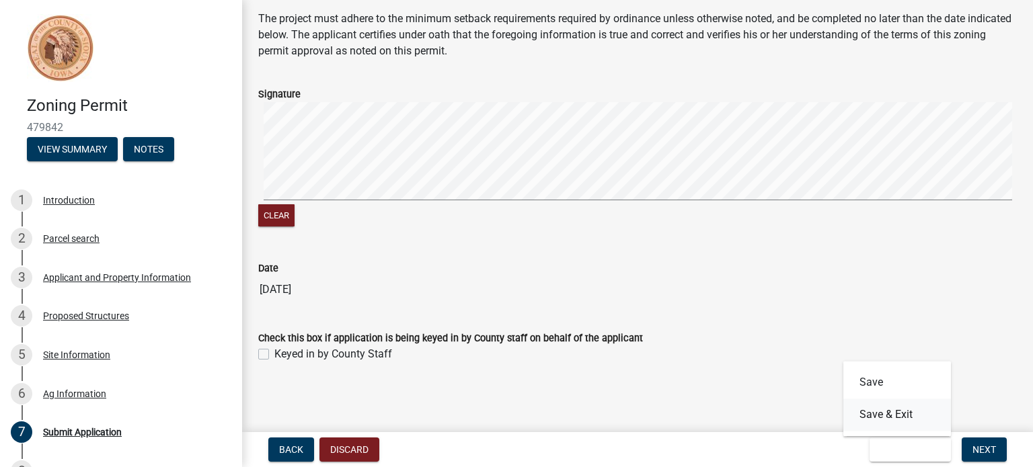
click at [887, 415] on button "Save & Exit" at bounding box center [897, 415] width 108 height 32
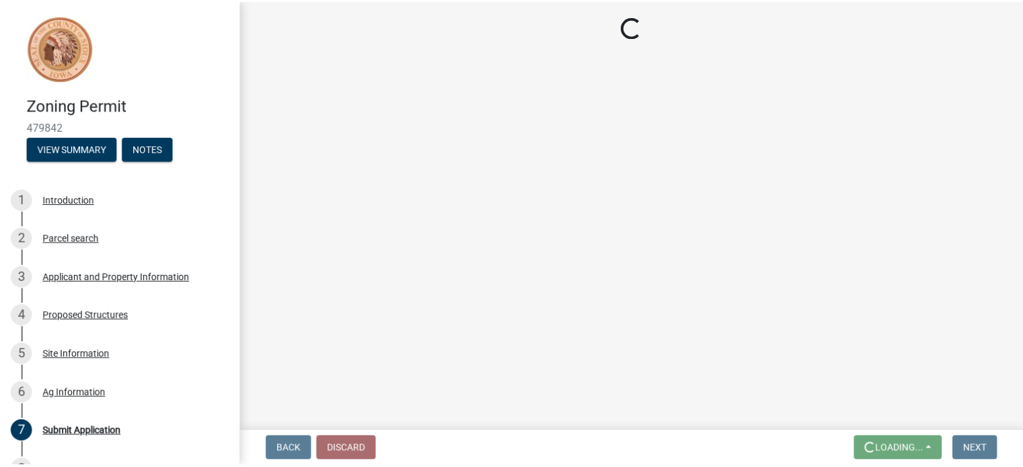
scroll to position [0, 0]
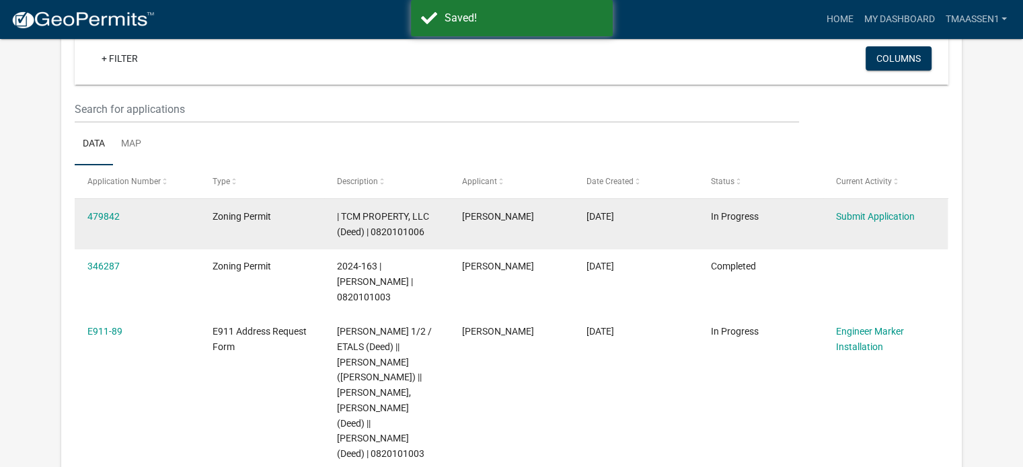
scroll to position [111, 0]
